Goal: Communication & Community: Participate in discussion

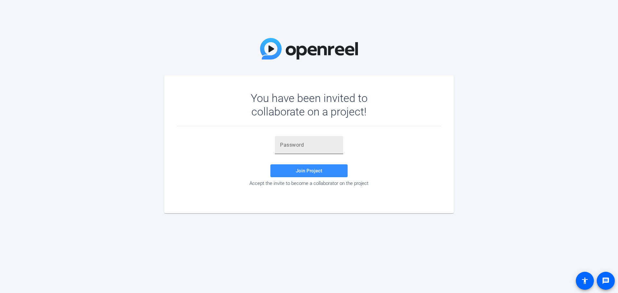
click at [307, 147] on input "text" at bounding box center [309, 145] width 58 height 8
paste input "F1Buf{"
type input "F1Buf{"
click at [306, 168] on span "Join Project" at bounding box center [309, 171] width 26 height 6
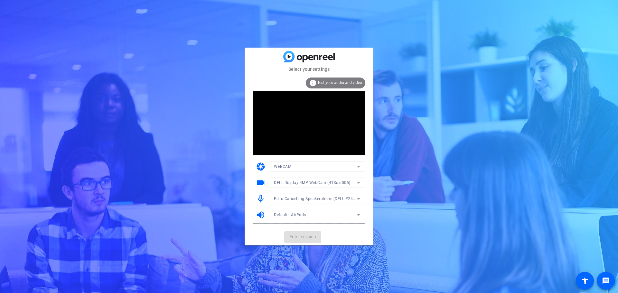
click at [294, 166] on mat-form-field "WEBCAM" at bounding box center [317, 166] width 96 height 10
click at [295, 166] on div "WEBCAM" at bounding box center [315, 166] width 83 height 8
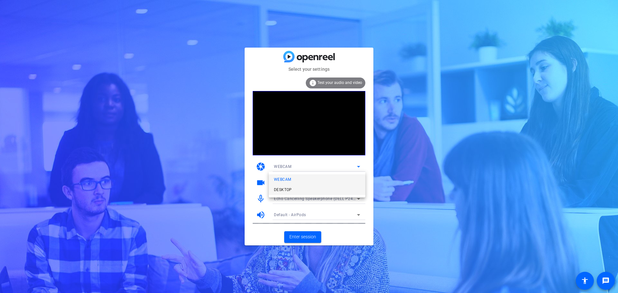
click at [297, 191] on mat-option "DESKTOP" at bounding box center [317, 190] width 96 height 10
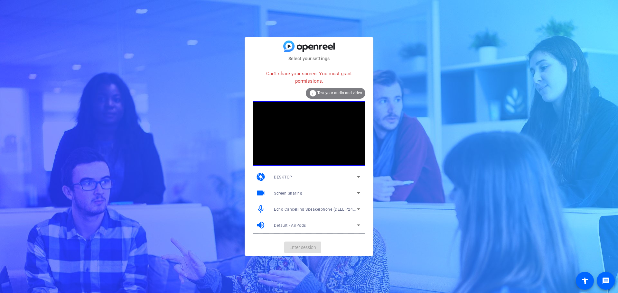
click at [342, 178] on div "DESKTOP" at bounding box center [315, 177] width 83 height 8
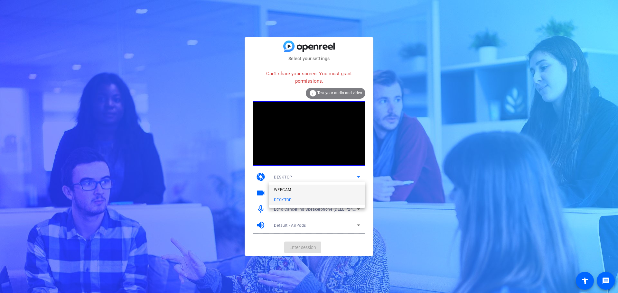
click at [334, 188] on mat-option "WEBCAM" at bounding box center [317, 190] width 96 height 10
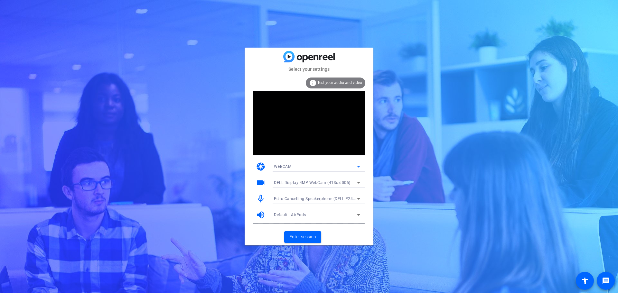
click at [355, 180] on icon at bounding box center [358, 183] width 8 height 8
click at [405, 185] on div at bounding box center [309, 146] width 618 height 293
click at [358, 198] on icon at bounding box center [358, 199] width 8 height 8
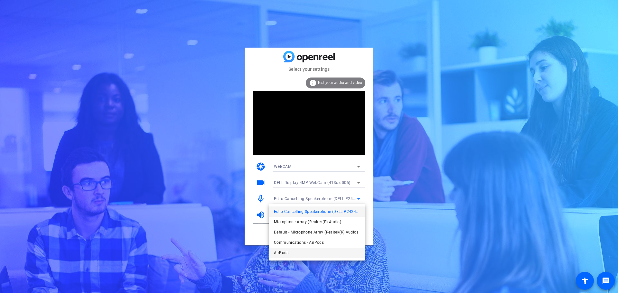
click at [314, 253] on mat-option "AirPods" at bounding box center [317, 253] width 96 height 10
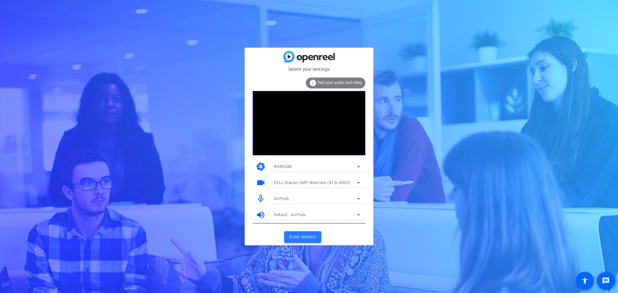
click at [300, 236] on span "Enter session" at bounding box center [302, 237] width 27 height 7
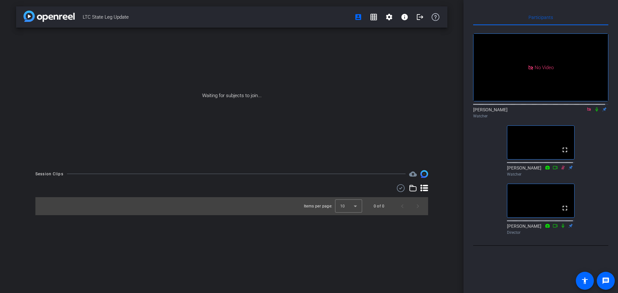
click at [595, 112] on icon at bounding box center [596, 109] width 3 height 4
click at [594, 112] on icon at bounding box center [596, 109] width 5 height 5
click at [388, 19] on mat-icon "settings" at bounding box center [389, 17] width 8 height 8
click at [406, 17] on div at bounding box center [309, 146] width 618 height 293
click at [406, 17] on mat-icon "info" at bounding box center [404, 17] width 8 height 8
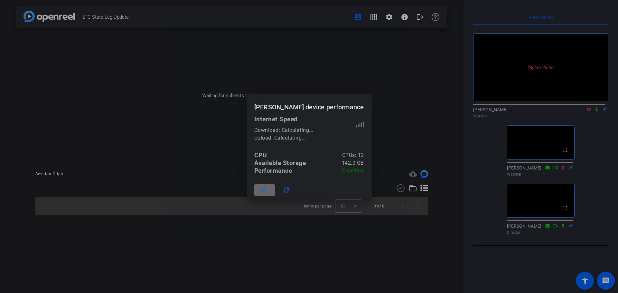
click at [263, 188] on mat-icon "close" at bounding box center [263, 190] width 8 height 8
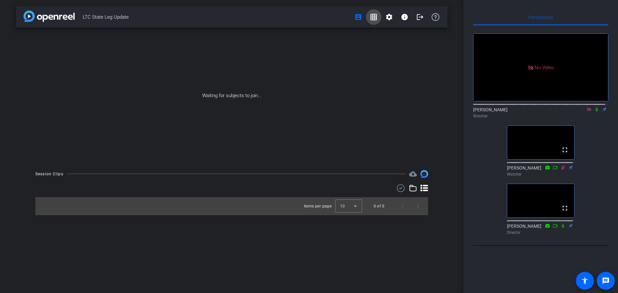
click at [372, 14] on mat-icon "grid_on" at bounding box center [374, 17] width 8 height 8
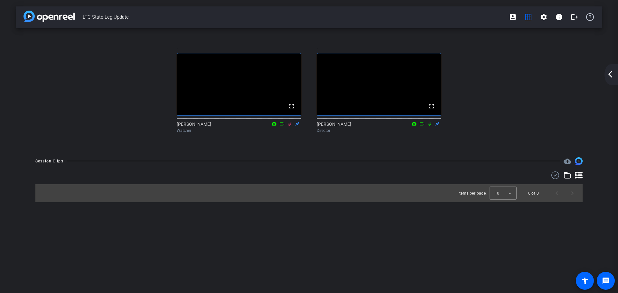
click at [608, 69] on div "arrow_back_ios_new arrow_forward_ios" at bounding box center [611, 74] width 14 height 21
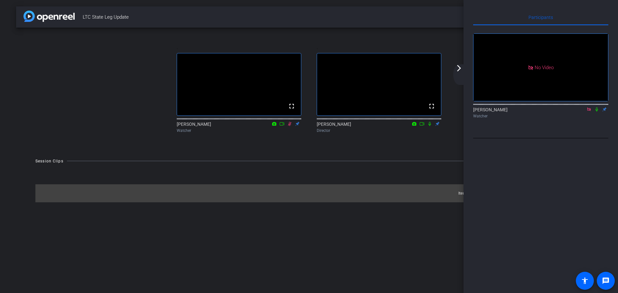
click at [462, 65] on mat-icon "arrow_forward_ios" at bounding box center [459, 68] width 8 height 8
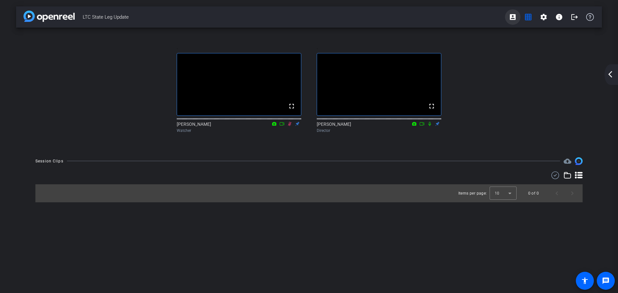
click at [512, 18] on mat-icon "account_box" at bounding box center [513, 17] width 8 height 8
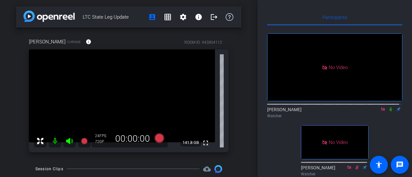
scroll to position [119, 0]
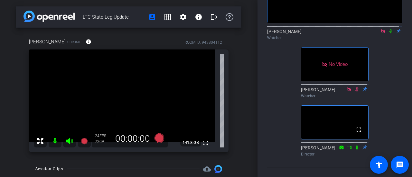
click at [354, 87] on icon at bounding box center [356, 89] width 5 height 5
click at [355, 87] on icon at bounding box center [357, 89] width 4 height 4
click at [386, 88] on div "No Video [PERSON_NAME] Watcher No Video [PERSON_NAME] Watcher fullscreen [PERSO…" at bounding box center [334, 53] width 135 height 212
click at [354, 87] on icon at bounding box center [356, 89] width 5 height 5
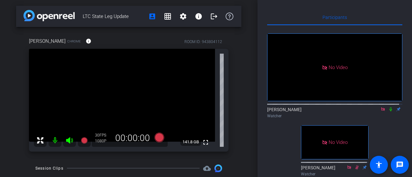
click at [389, 112] on icon at bounding box center [390, 109] width 3 height 4
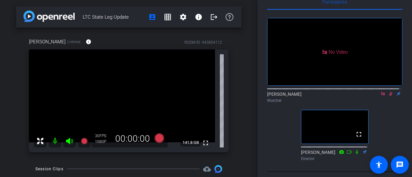
scroll to position [29, 0]
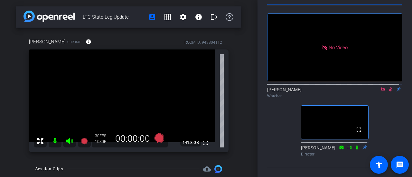
click at [388, 88] on icon at bounding box center [390, 89] width 5 height 5
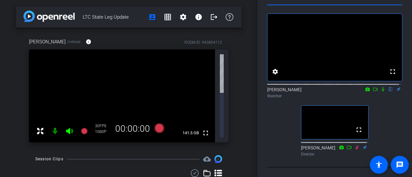
scroll to position [12, 0]
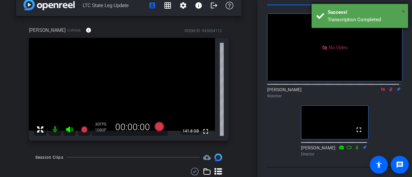
click at [403, 12] on span "×" at bounding box center [403, 12] width 4 height 8
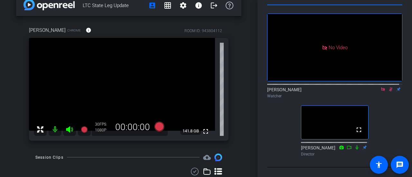
drag, startPoint x: 388, startPoint y: 87, endPoint x: 384, endPoint y: 93, distance: 7.5
click at [388, 87] on icon at bounding box center [390, 89] width 5 height 5
drag, startPoint x: 388, startPoint y: 87, endPoint x: 375, endPoint y: 101, distance: 18.7
click at [389, 87] on icon at bounding box center [391, 89] width 4 height 4
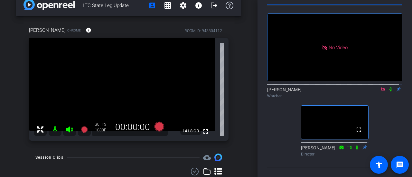
click at [389, 87] on icon at bounding box center [390, 89] width 3 height 4
click at [388, 87] on icon at bounding box center [390, 89] width 5 height 5
click at [389, 87] on icon at bounding box center [390, 89] width 3 height 4
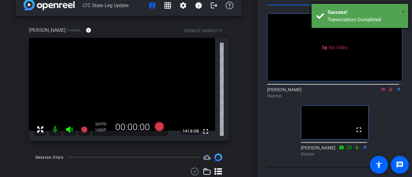
click at [403, 12] on span "×" at bounding box center [403, 12] width 4 height 8
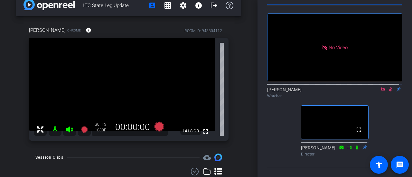
click at [389, 87] on icon at bounding box center [391, 89] width 4 height 4
click at [388, 87] on icon at bounding box center [390, 89] width 5 height 5
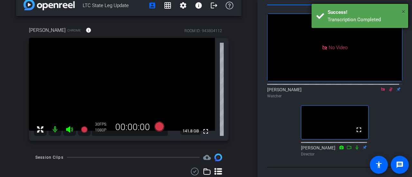
click at [402, 13] on span "×" at bounding box center [403, 12] width 4 height 8
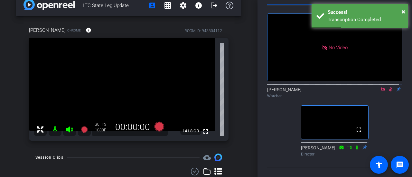
click at [388, 87] on icon at bounding box center [390, 89] width 5 height 5
